Goal: Task Accomplishment & Management: Manage account settings

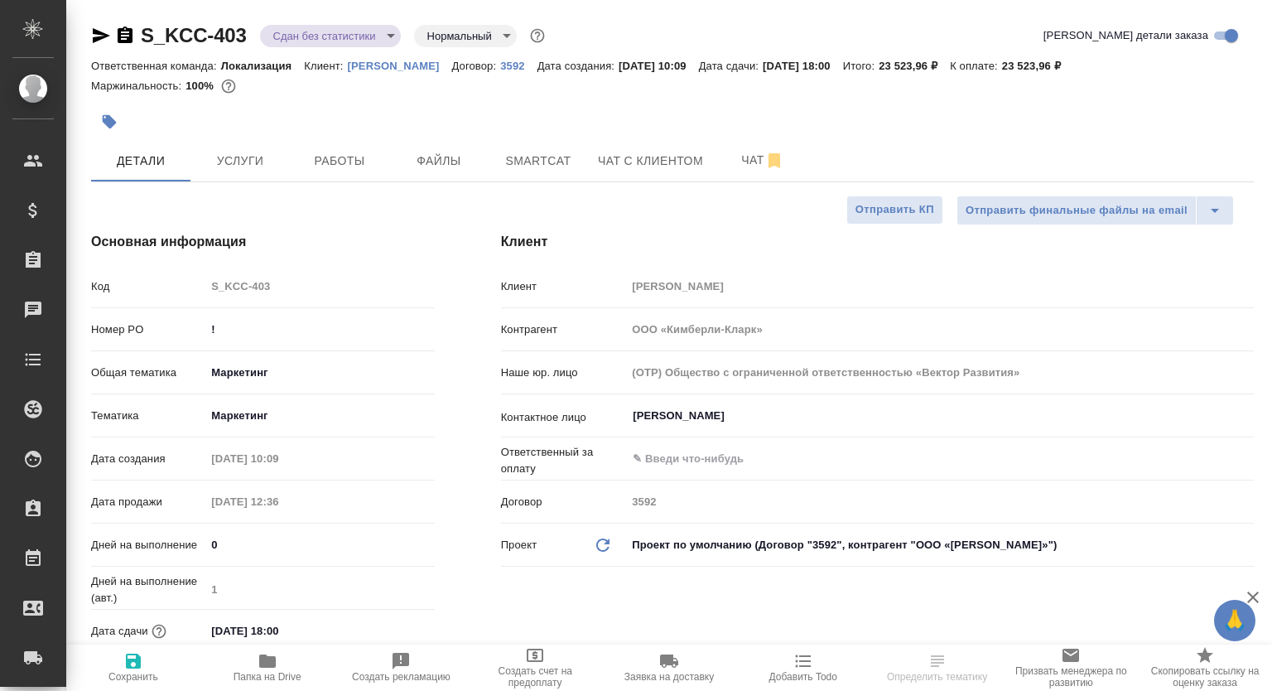
select select "RU"
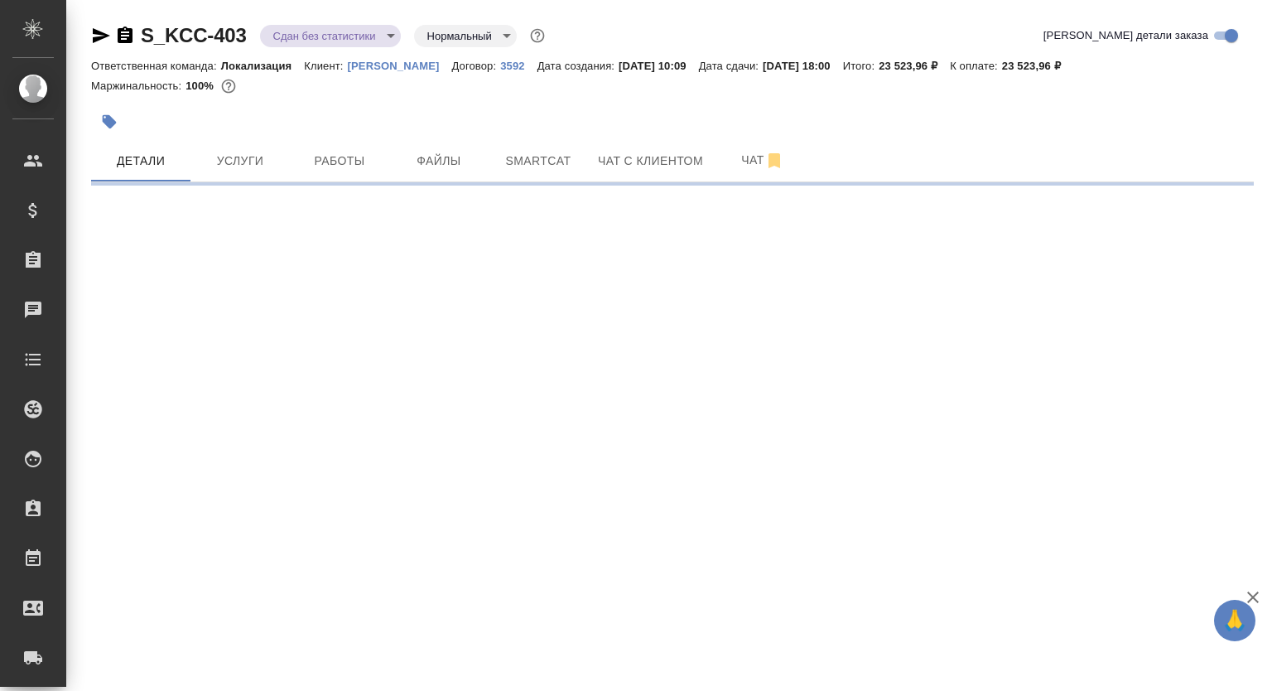
select select "RU"
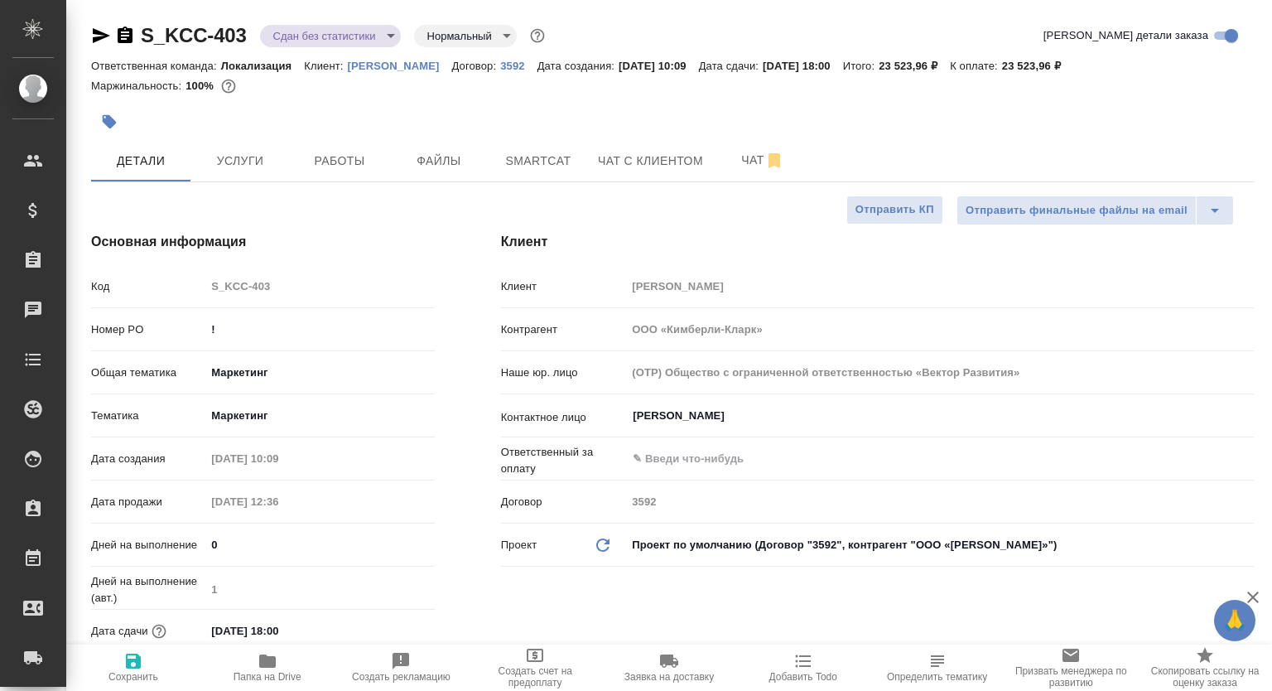
type textarea "x"
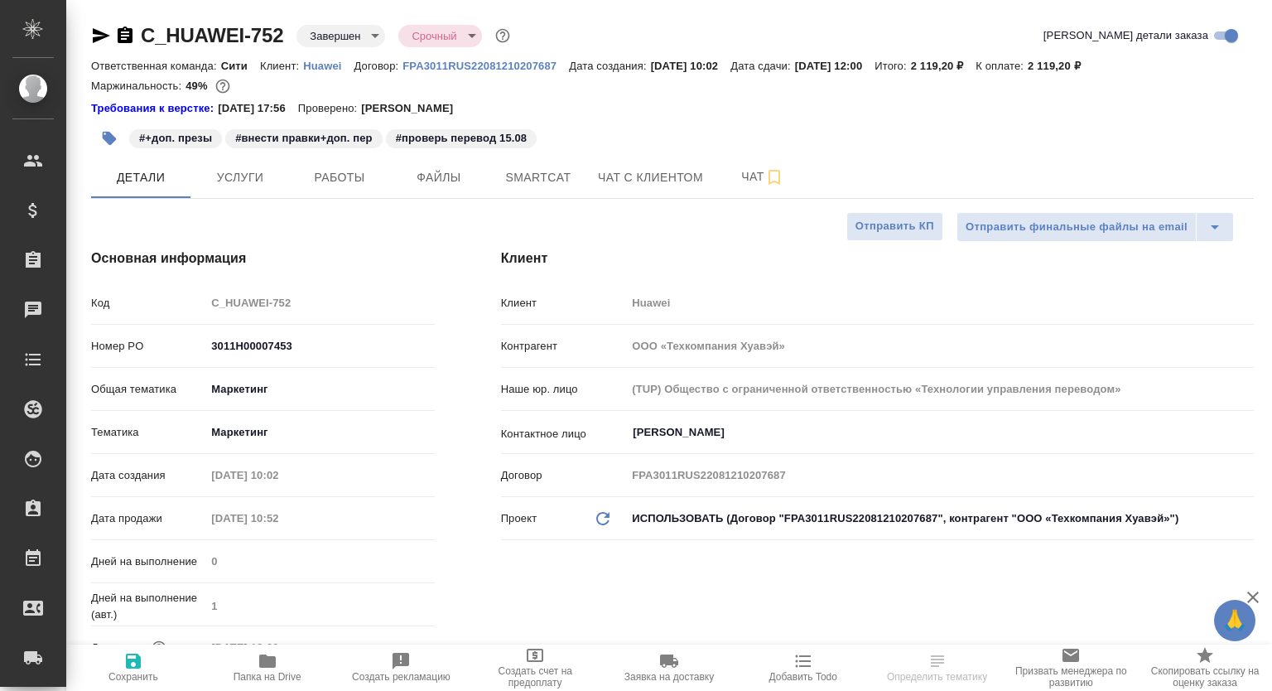
select select "RU"
type textarea "x"
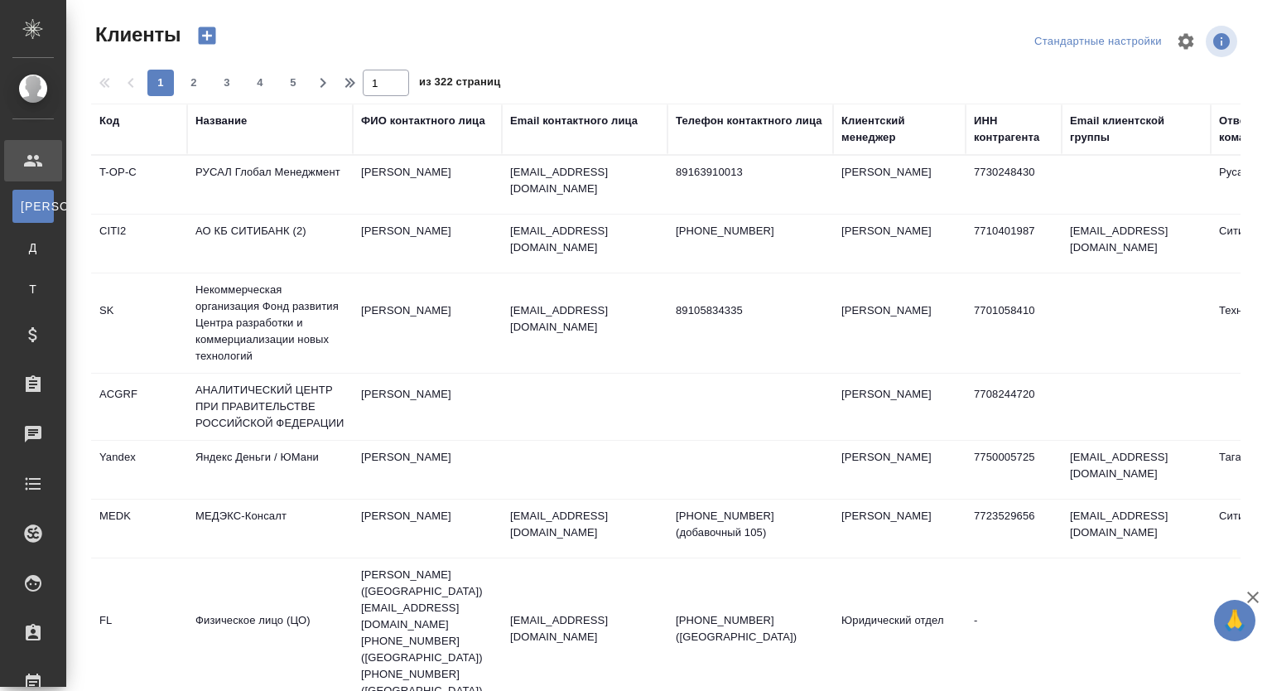
select select "RU"
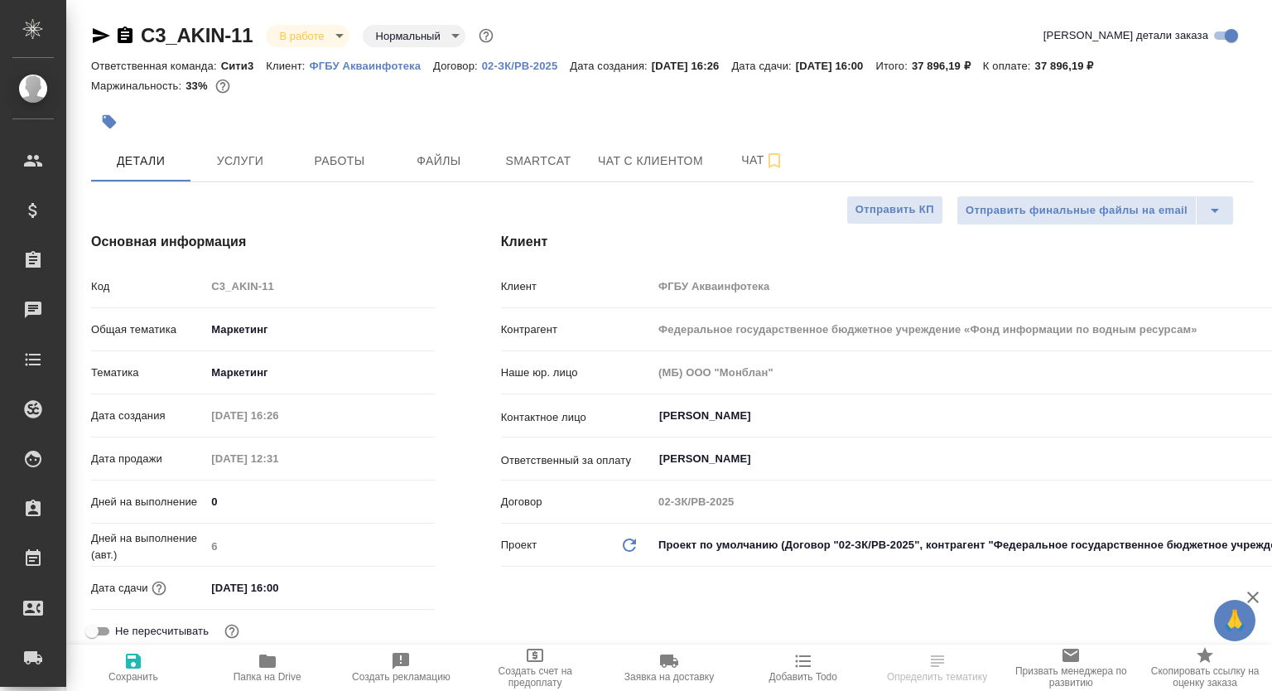
select select "RU"
